Goal: Navigation & Orientation: Find specific page/section

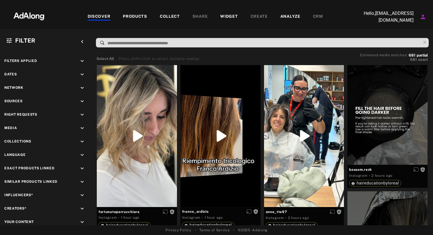
click at [173, 17] on div "COLLECT" at bounding box center [170, 16] width 20 height 7
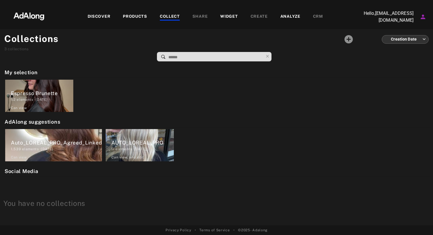
click at [108, 18] on div "DISCOVER" at bounding box center [99, 16] width 23 height 7
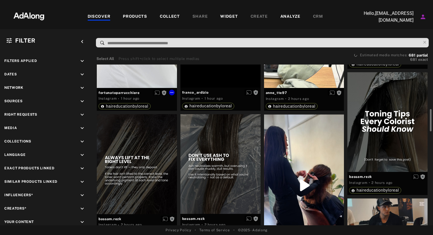
scroll to position [23, 0]
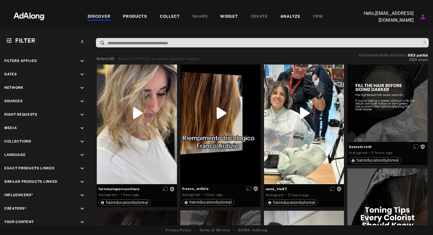
click at [166, 20] on div "COLLECT" at bounding box center [170, 16] width 20 height 7
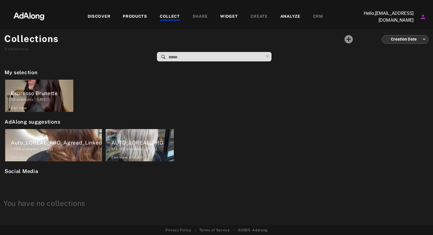
click at [108, 15] on div "DISCOVER" at bounding box center [99, 16] width 23 height 7
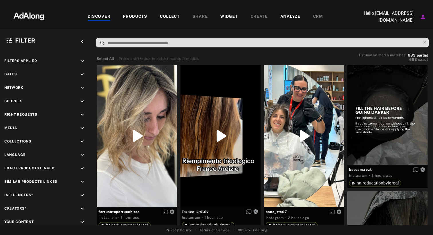
click at [161, 15] on div "COLLECT" at bounding box center [170, 16] width 20 height 7
